Goal: Task Accomplishment & Management: Use online tool/utility

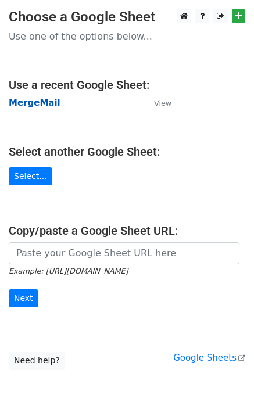
click at [34, 104] on strong "MergeMail" at bounding box center [35, 103] width 52 height 10
click at [39, 106] on strong "MergeMail" at bounding box center [35, 103] width 52 height 10
click at [43, 105] on strong "MergeMail" at bounding box center [35, 103] width 52 height 10
click at [38, 104] on strong "MergeMail" at bounding box center [35, 103] width 52 height 10
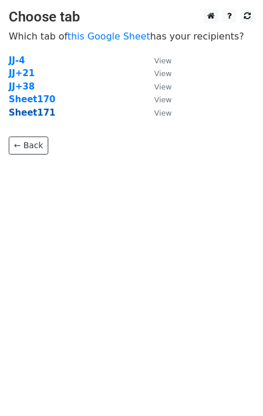
click at [41, 115] on strong "Sheet171" at bounding box center [32, 113] width 47 height 10
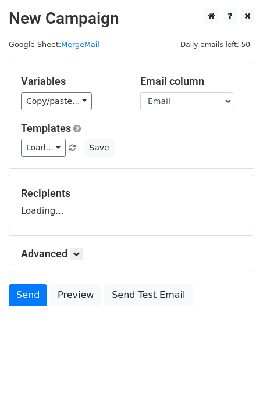
click at [41, 147] on link "Load..." at bounding box center [43, 148] width 45 height 18
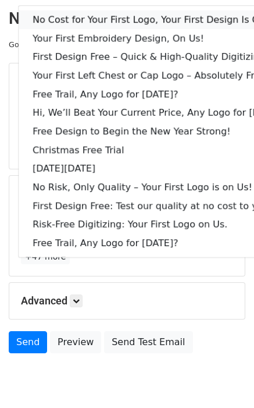
click at [88, 17] on link "No Cost for Your First Logo, Your First Design Is On Us!" at bounding box center [159, 19] width 281 height 19
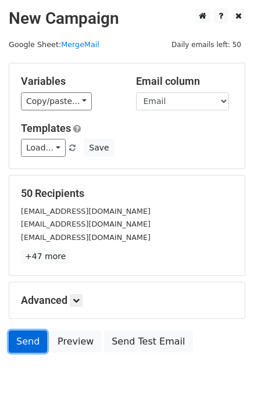
click at [16, 347] on link "Send" at bounding box center [28, 342] width 38 height 22
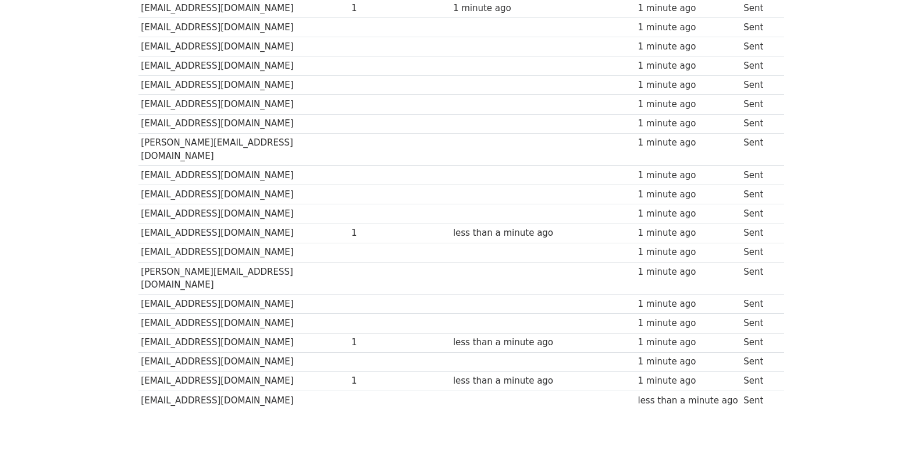
scroll to position [809, 0]
